Goal: Navigation & Orientation: Find specific page/section

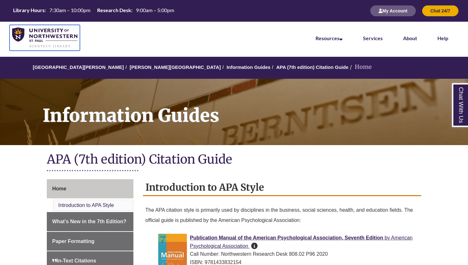
click at [49, 29] on img at bounding box center [44, 37] width 65 height 21
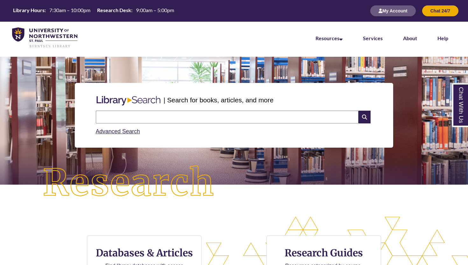
click at [393, 17] on div "My Account Chat 24/7" at bounding box center [411, 11] width 95 height 22
click at [393, 9] on button "My Account" at bounding box center [393, 10] width 46 height 11
